Goal: Task Accomplishment & Management: Use online tool/utility

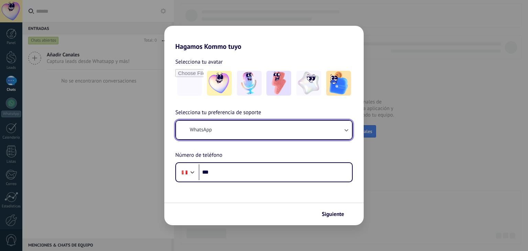
click at [259, 137] on button "WhatsApp" at bounding box center [264, 130] width 176 height 19
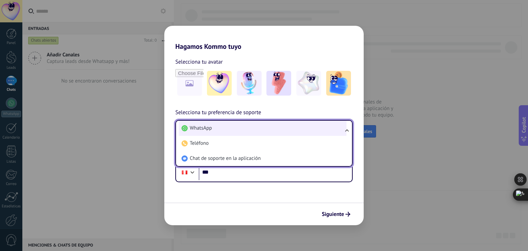
click at [266, 129] on li "WhatsApp" at bounding box center [263, 128] width 168 height 15
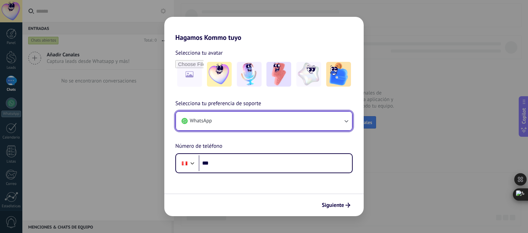
click at [228, 122] on button "WhatsApp" at bounding box center [264, 121] width 176 height 19
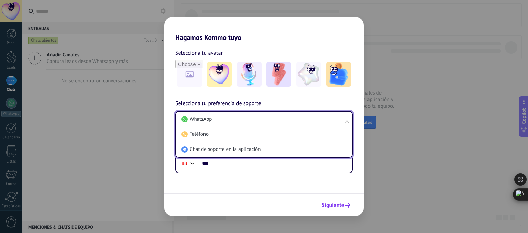
click at [347, 203] on icon "submit" at bounding box center [348, 205] width 5 height 5
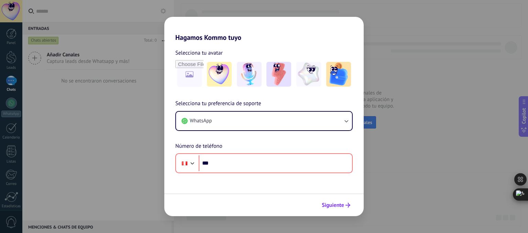
click at [344, 203] on span "Siguiente" at bounding box center [333, 205] width 22 height 5
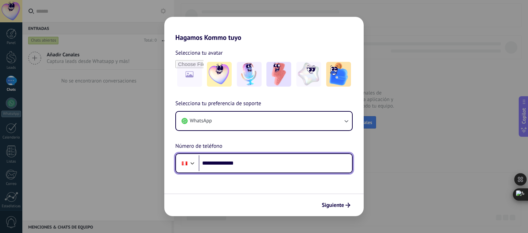
type input "**********"
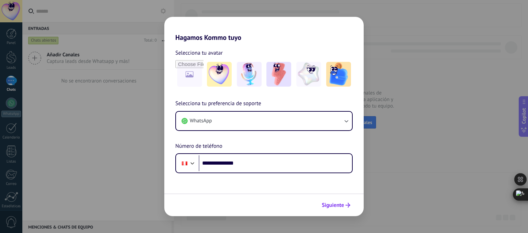
click at [349, 208] on button "Siguiente" at bounding box center [336, 205] width 35 height 12
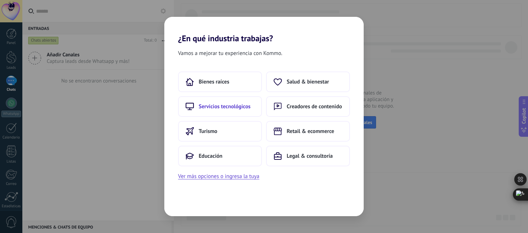
click at [225, 115] on button "Servicios tecnológicos" at bounding box center [220, 106] width 84 height 21
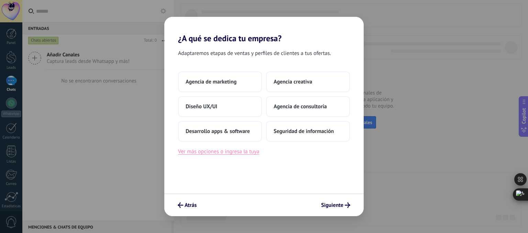
click at [227, 151] on button "Ver más opciones o ingresa la tuya" at bounding box center [218, 151] width 81 height 9
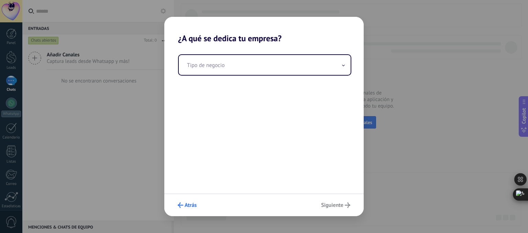
click at [195, 203] on span "Atrás" at bounding box center [191, 205] width 12 height 5
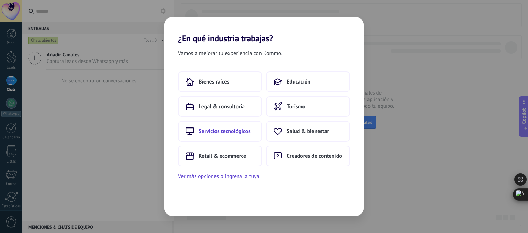
click at [234, 133] on span "Servicios tecnológicos" at bounding box center [225, 131] width 52 height 7
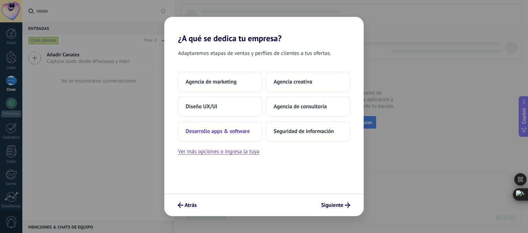
click at [250, 134] on button "Desarrollo apps & software" at bounding box center [220, 131] width 84 height 21
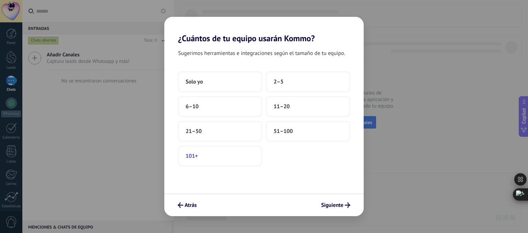
click at [253, 152] on button "101+" at bounding box center [220, 156] width 84 height 21
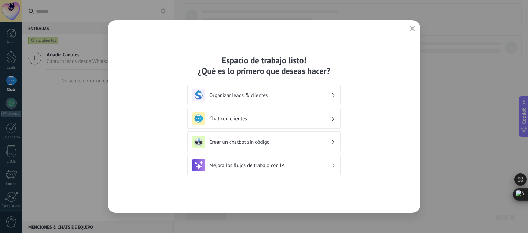
click at [232, 146] on div "Crear un chatbot sin código" at bounding box center [264, 142] width 143 height 12
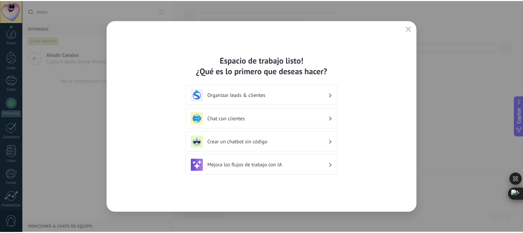
scroll to position [53, 0]
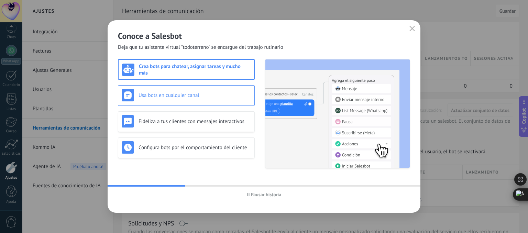
click at [232, 96] on h3 "Usa bots en cualquier canal" at bounding box center [195, 95] width 112 height 7
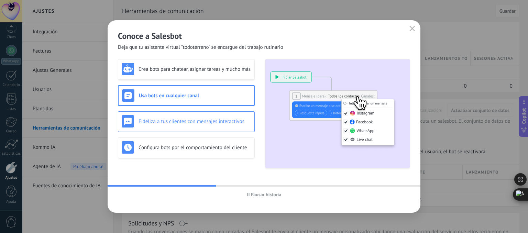
click at [233, 122] on h3 "Fideliza a tus clientes con mensajes interactivos" at bounding box center [195, 121] width 112 height 7
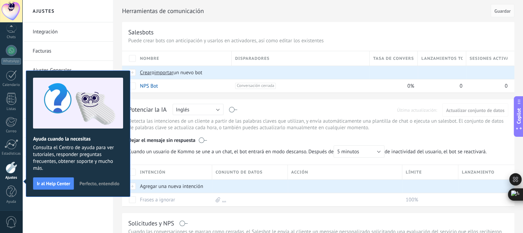
click at [79, 186] on span "Perfecto, entendido" at bounding box center [99, 183] width 40 height 5
